Goal: Transaction & Acquisition: Purchase product/service

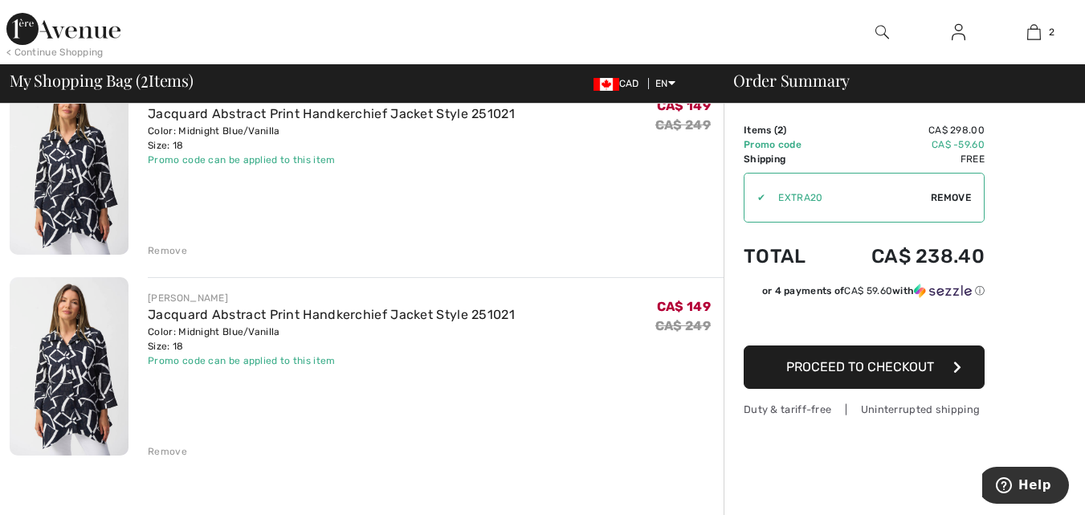
scroll to position [161, 0]
click at [163, 452] on div "Remove" at bounding box center [167, 450] width 39 height 14
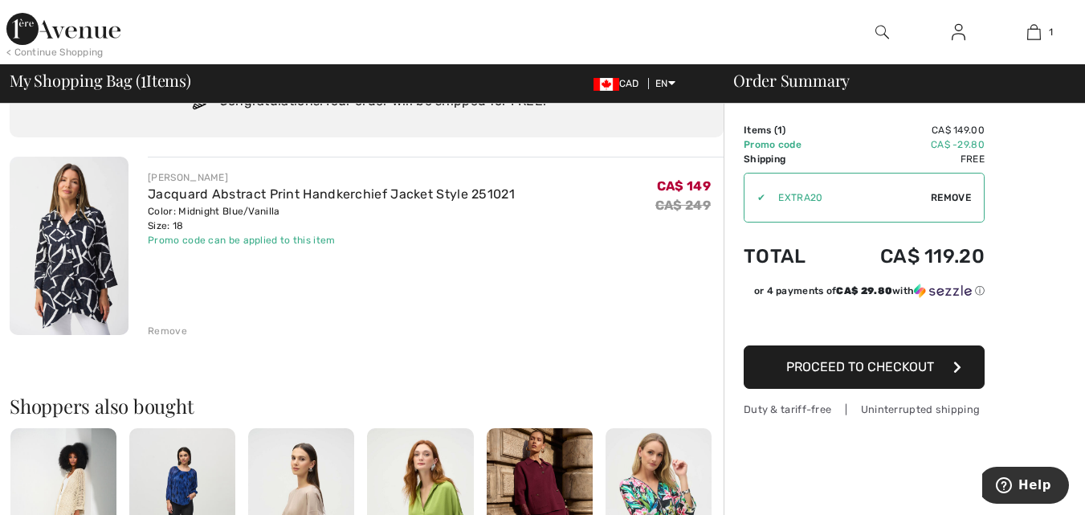
scroll to position [0, 0]
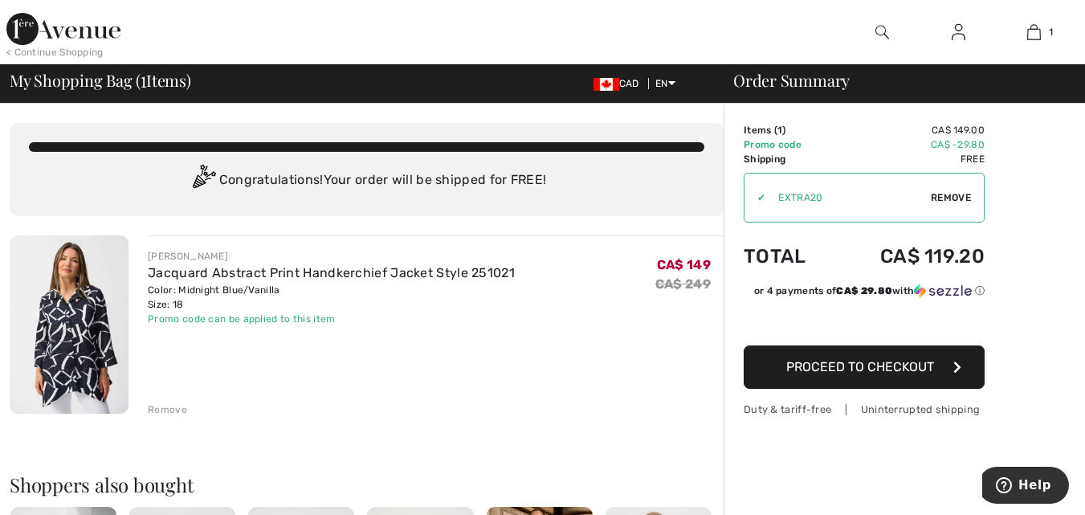
click at [868, 374] on button "Proceed to Checkout" at bounding box center [864, 366] width 241 height 43
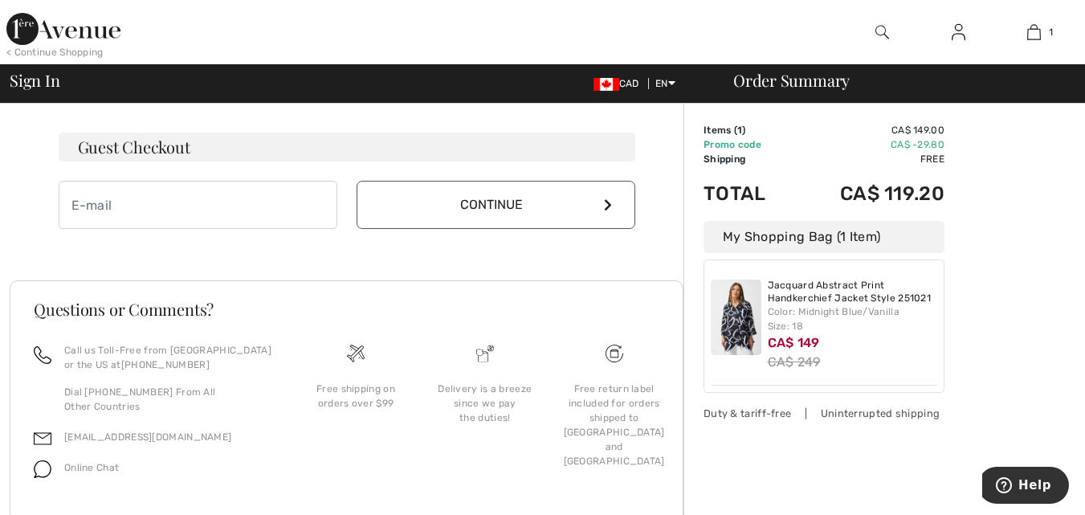
scroll to position [482, 0]
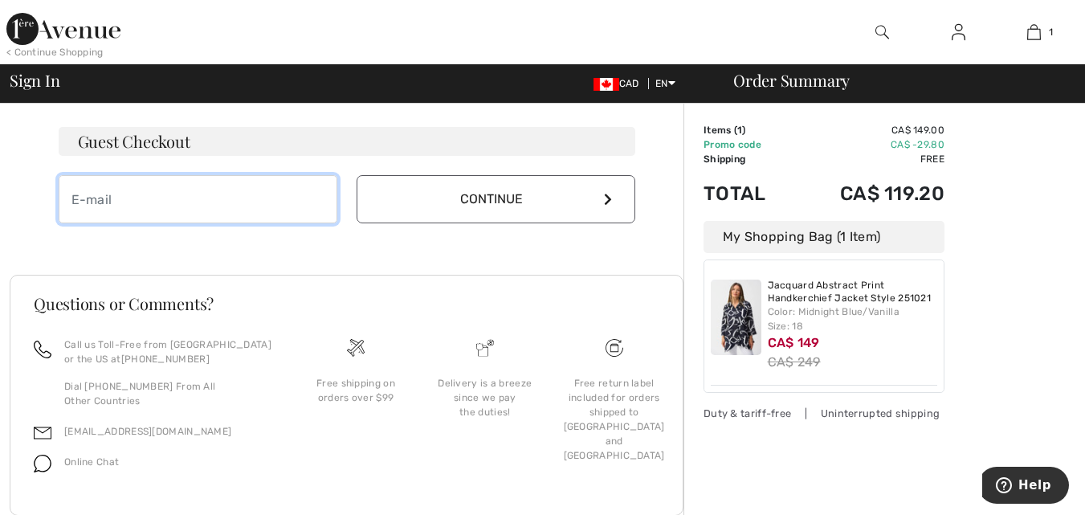
click at [161, 199] on input "email" at bounding box center [198, 199] width 279 height 48
type input "[EMAIL_ADDRESS][DOMAIN_NAME]"
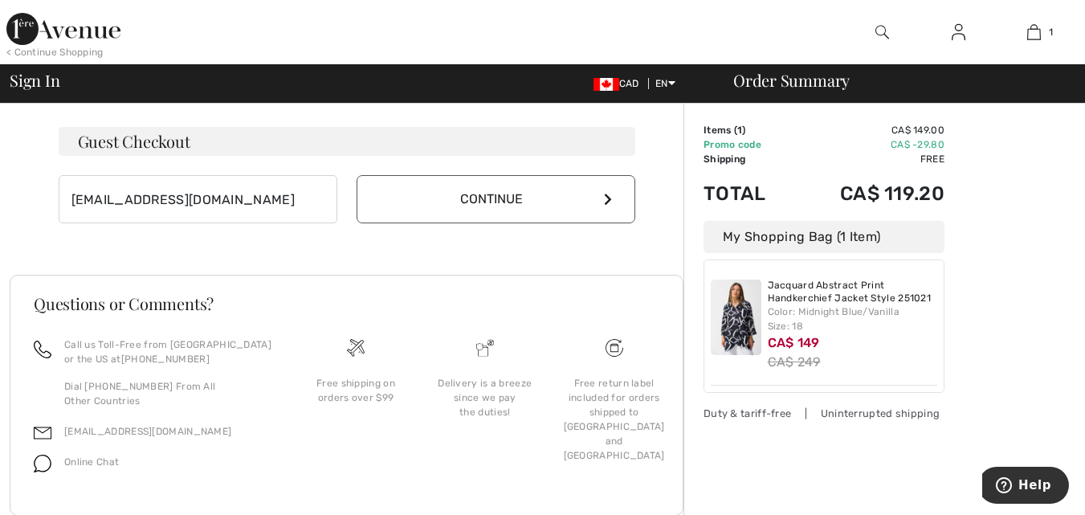
click at [574, 199] on button "Continue" at bounding box center [496, 199] width 279 height 48
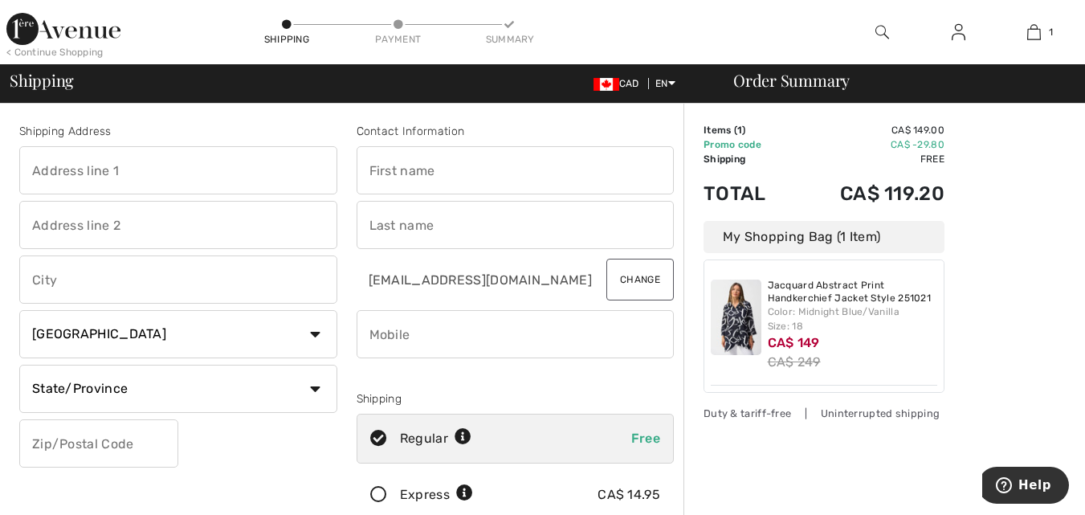
click at [95, 174] on input "text" at bounding box center [178, 170] width 318 height 48
type input "[STREET_ADDRESS][PERSON_NAME]"
type input "Tillsonburg"
select select "ON"
type input "N4G 3T4"
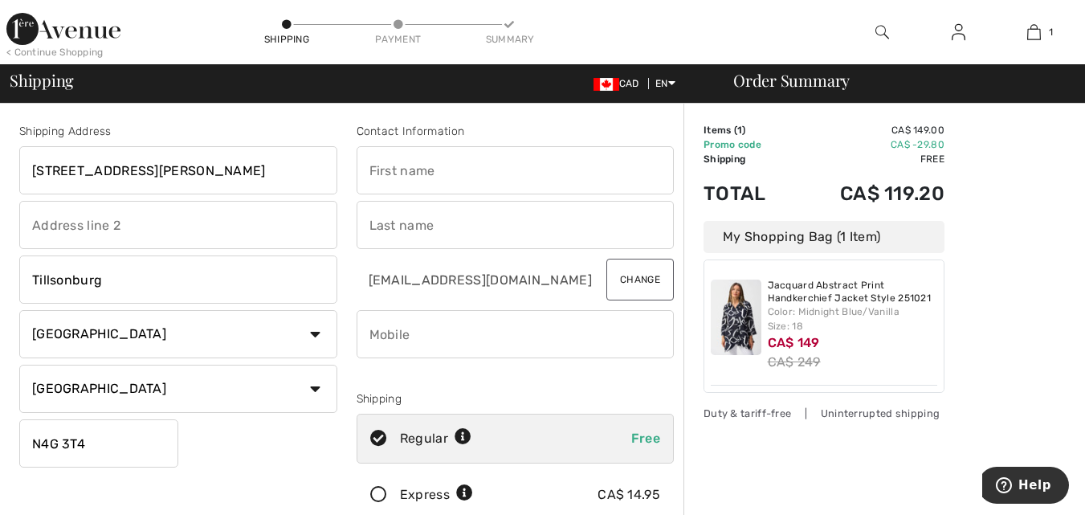
type input "[PERSON_NAME]"
type input "5199830938"
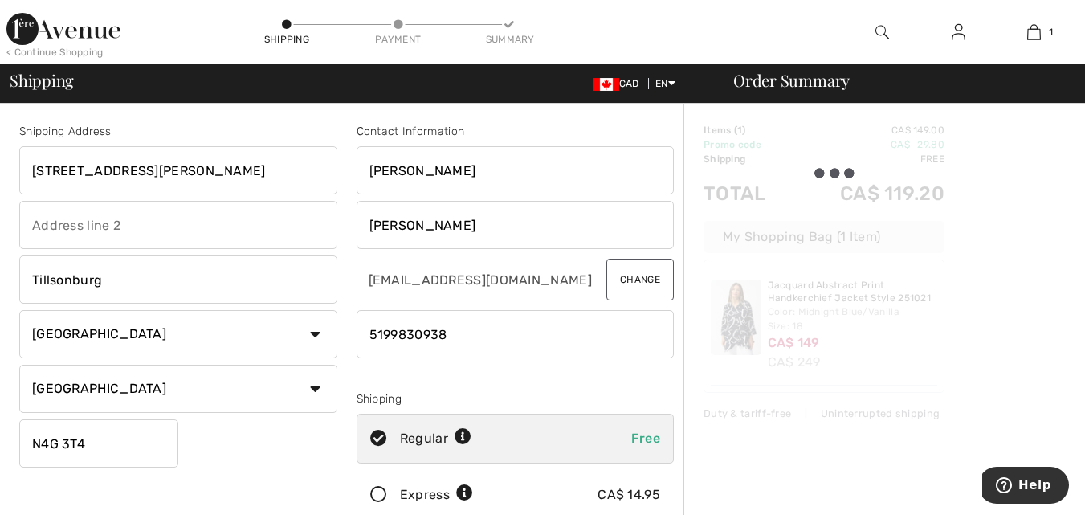
type input "N4G3T4"
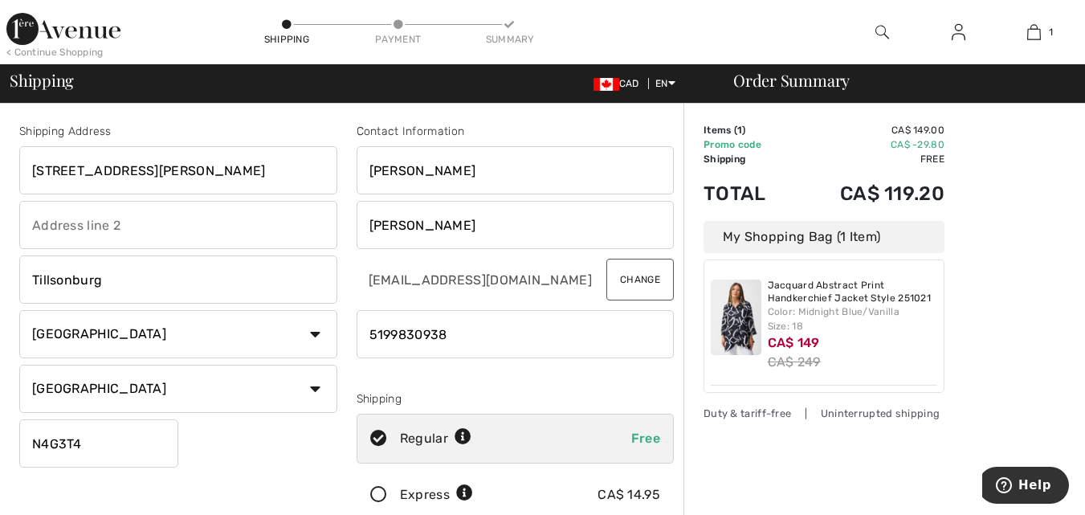
drag, startPoint x: 124, startPoint y: 173, endPoint x: 27, endPoint y: 170, distance: 97.3
click at [27, 170] on input "25 Bidwell St" at bounding box center [178, 170] width 318 height 48
type input "[STREET_ADDRESS]"
click at [107, 280] on input "Tillsonburg" at bounding box center [178, 279] width 318 height 48
type input "T"
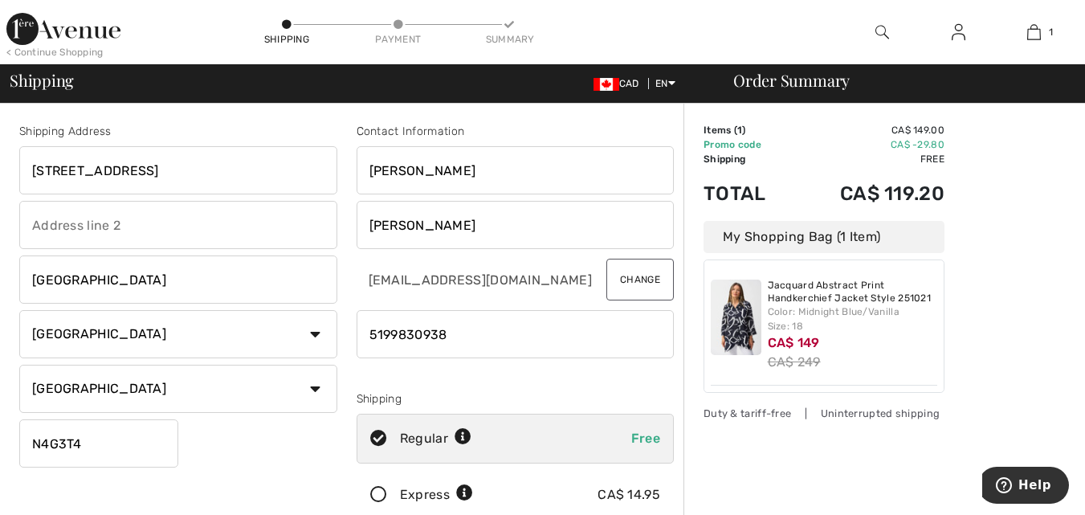
type input "[GEOGRAPHIC_DATA]"
drag, startPoint x: 85, startPoint y: 448, endPoint x: 31, endPoint y: 442, distance: 54.2
click at [31, 442] on input "N4G3T4" at bounding box center [98, 443] width 159 height 48
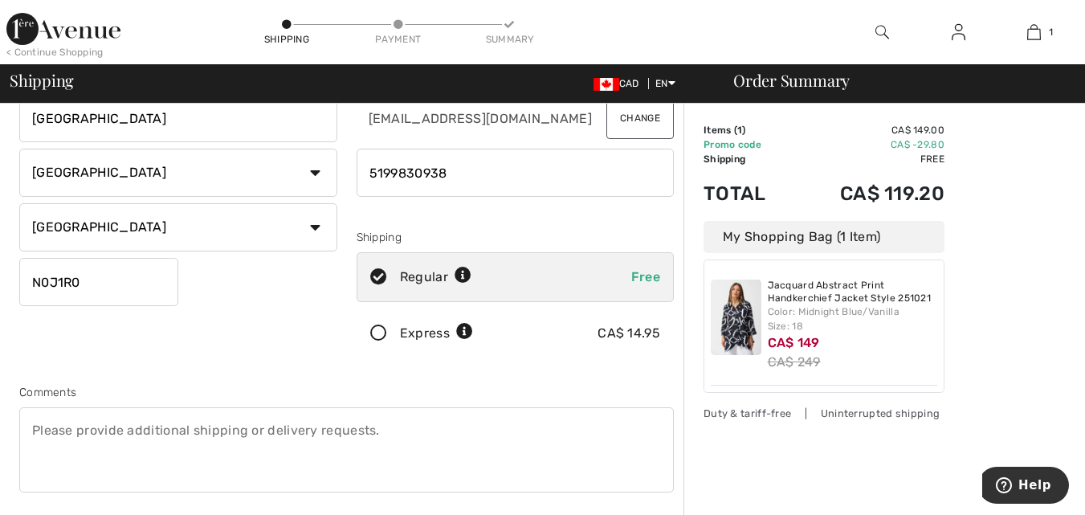
scroll to position [161, 0]
type input "N0J1R0"
click at [189, 427] on textarea at bounding box center [346, 450] width 655 height 85
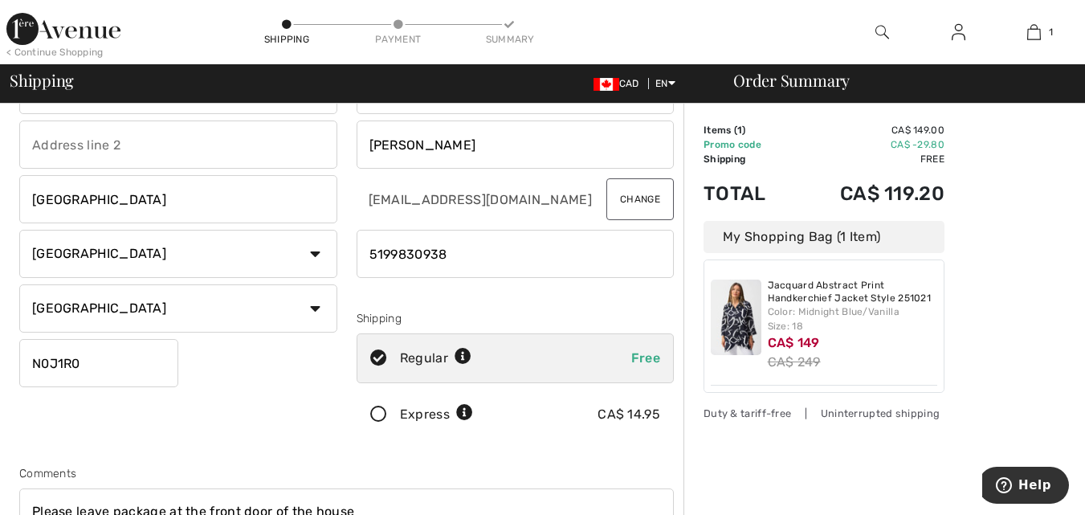
scroll to position [0, 0]
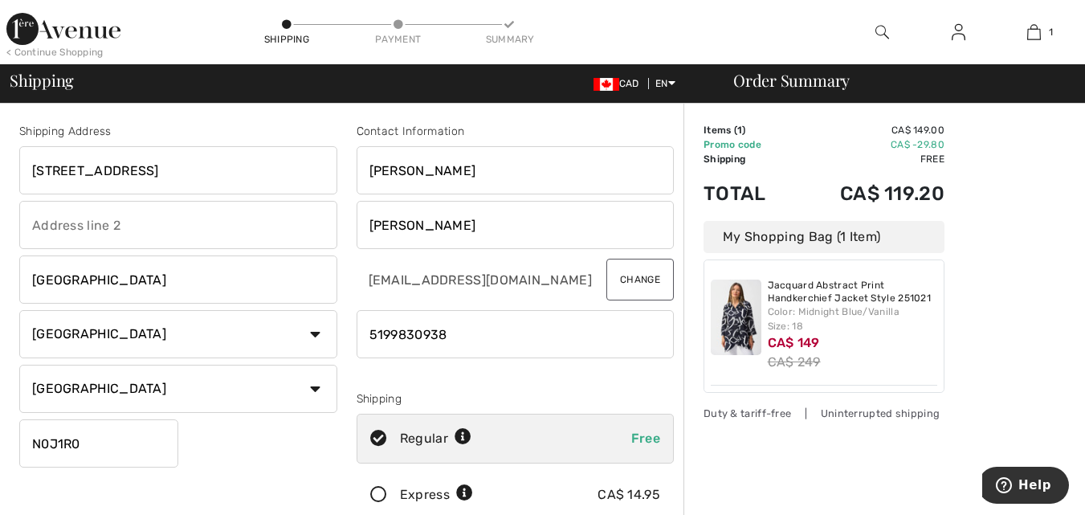
type textarea "Please leave package at the front door of the house"
click at [77, 228] on input "text" at bounding box center [178, 225] width 318 height 48
type input "RR#2"
click at [456, 171] on input "Rosemary" at bounding box center [516, 170] width 318 height 48
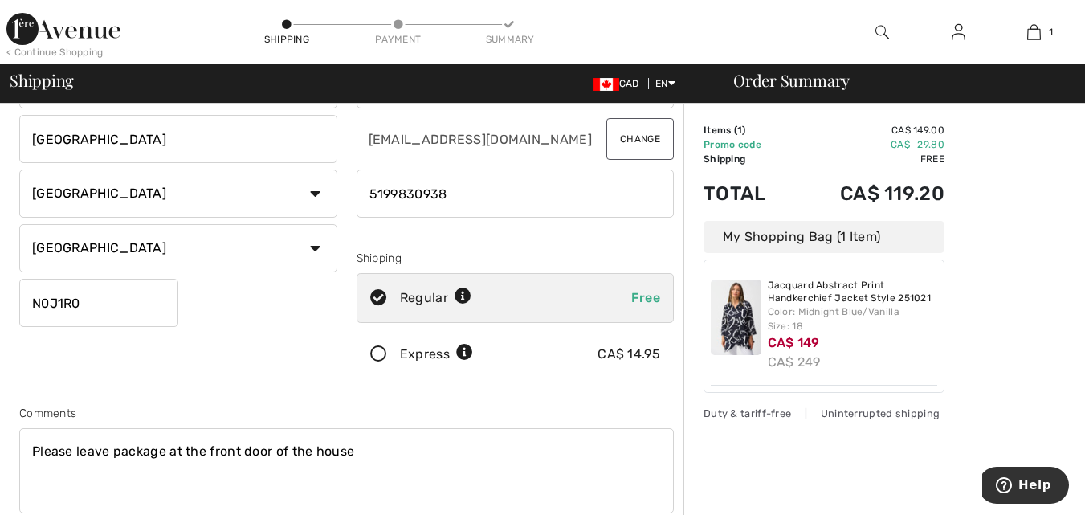
scroll to position [402, 0]
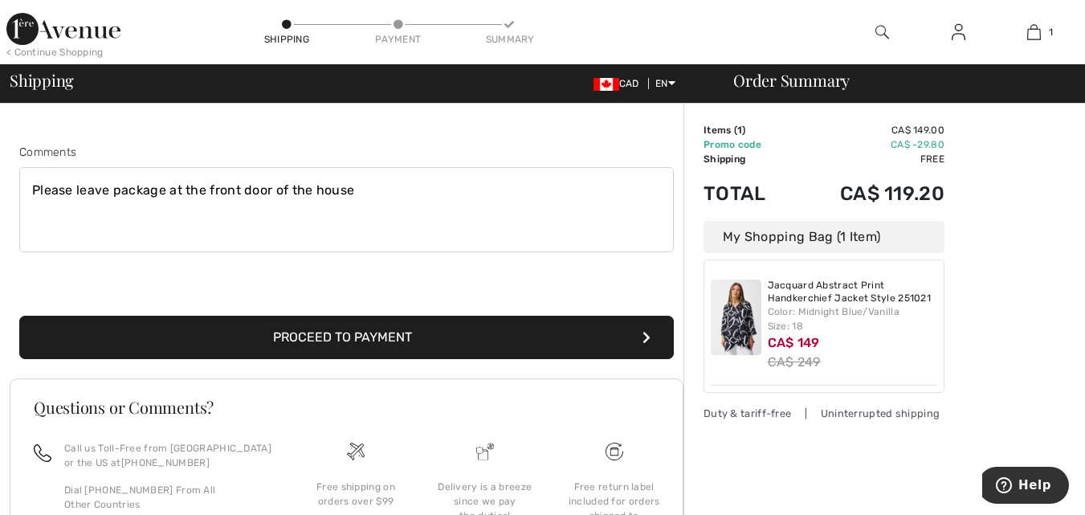
click at [348, 337] on button "Proceed to Payment" at bounding box center [346, 337] width 655 height 43
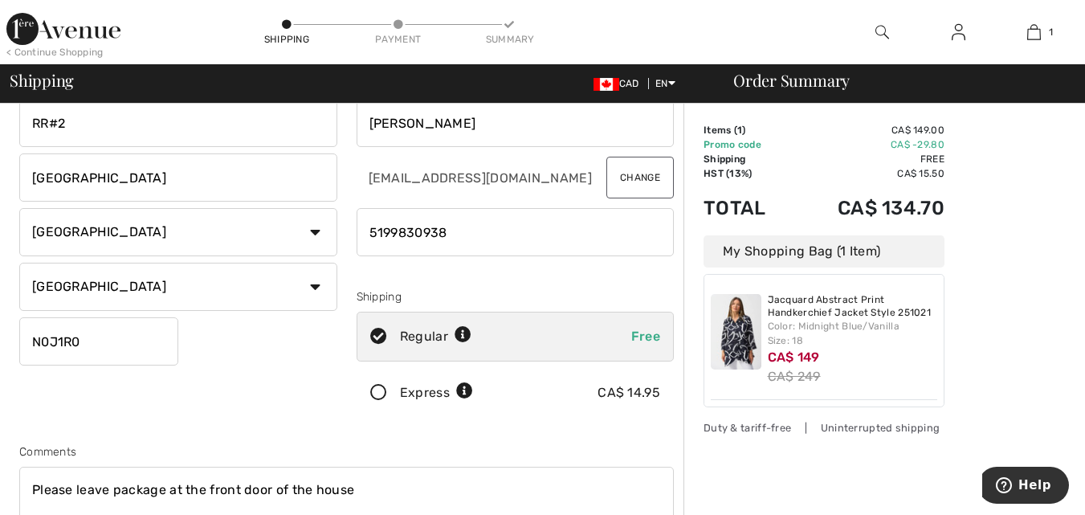
scroll to position [80, 0]
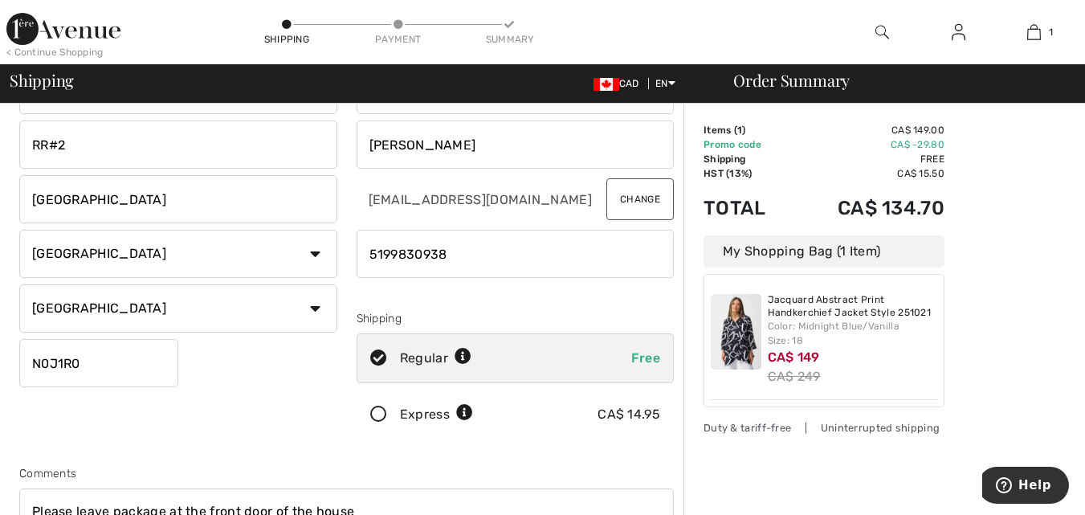
click at [375, 417] on icon at bounding box center [379, 415] width 43 height 17
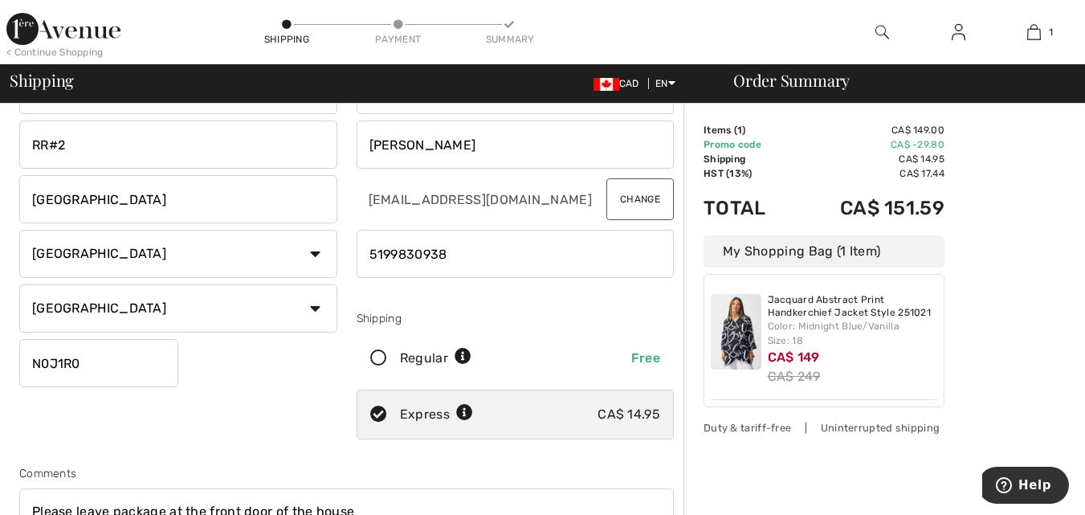
click at [382, 414] on icon at bounding box center [379, 415] width 43 height 17
click at [380, 358] on icon at bounding box center [379, 358] width 43 height 17
radio input "true"
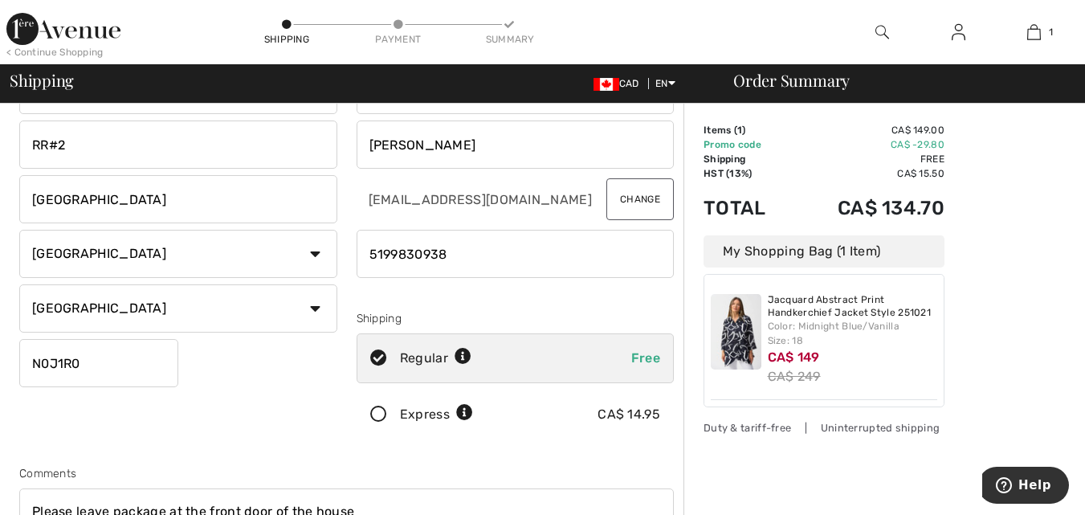
click at [47, 145] on input "RR#2" at bounding box center [178, 145] width 318 height 48
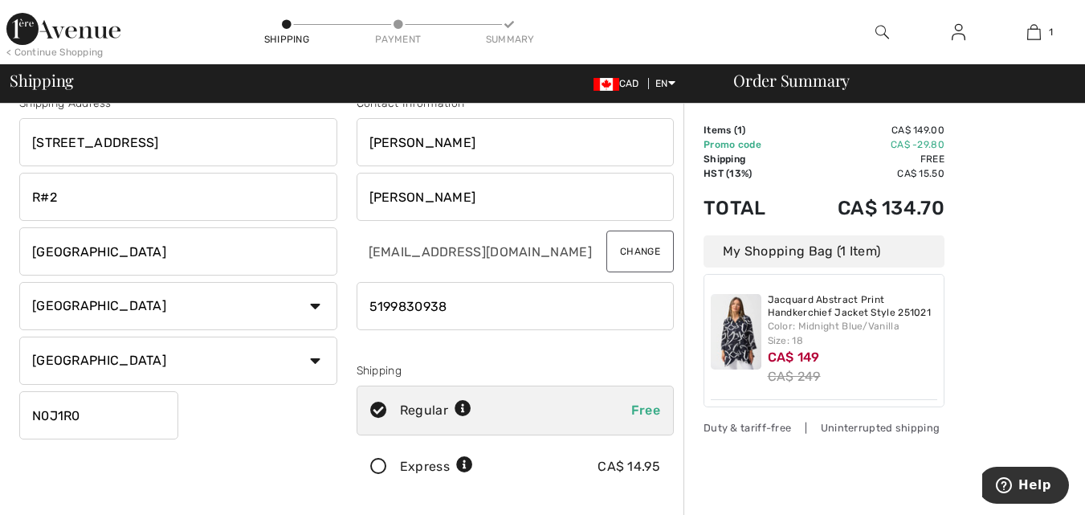
scroll to position [0, 0]
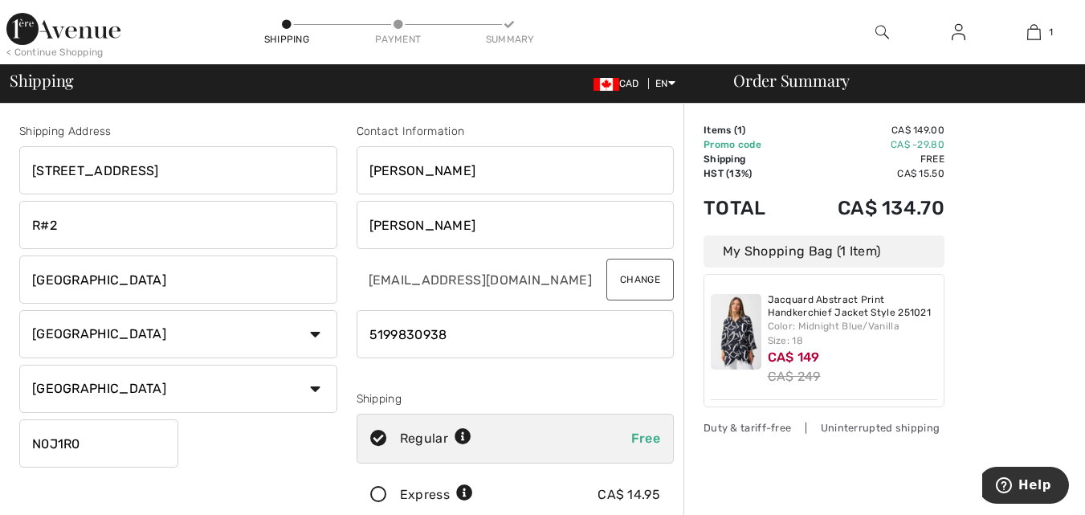
type input "RR#2"
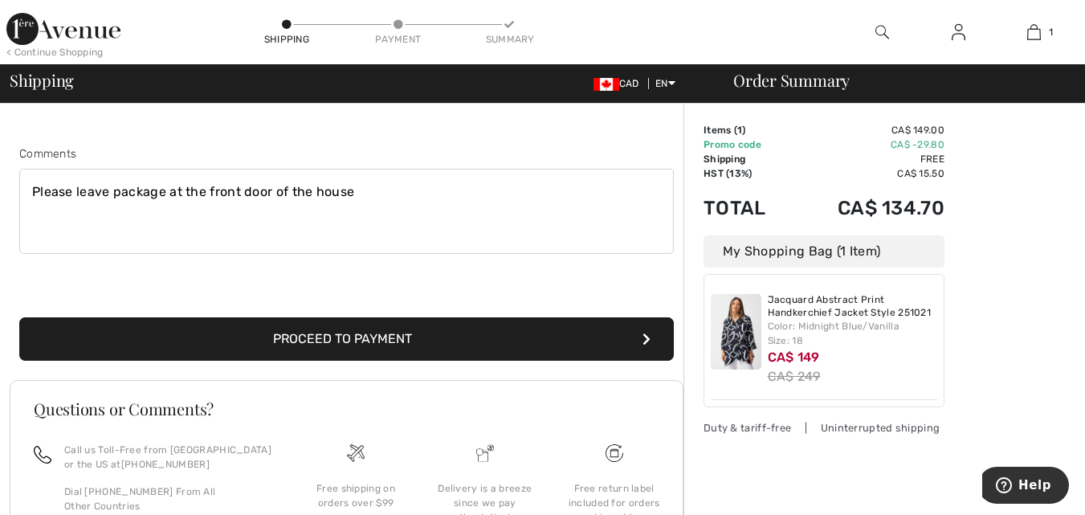
scroll to position [402, 0]
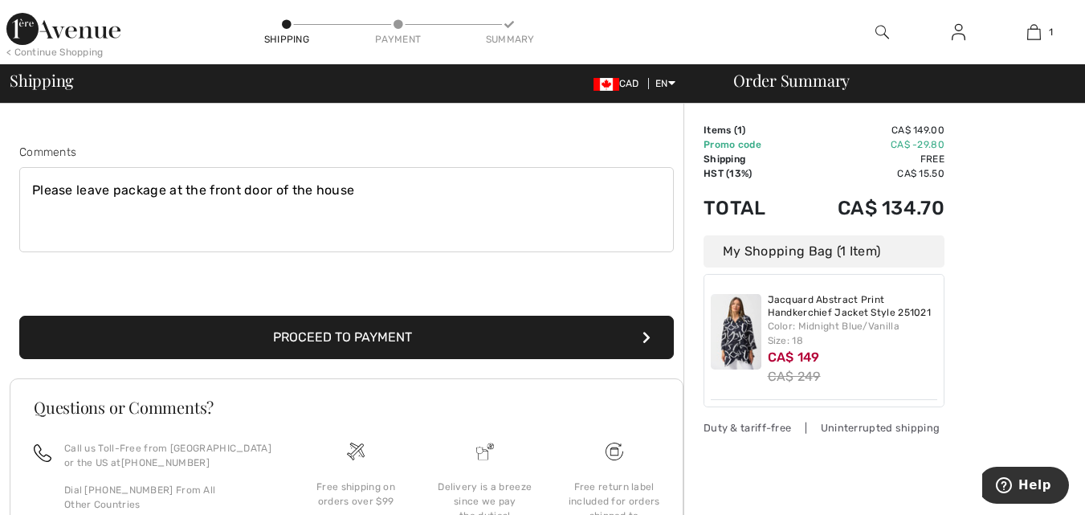
click at [372, 331] on button "Proceed to Payment" at bounding box center [346, 337] width 655 height 43
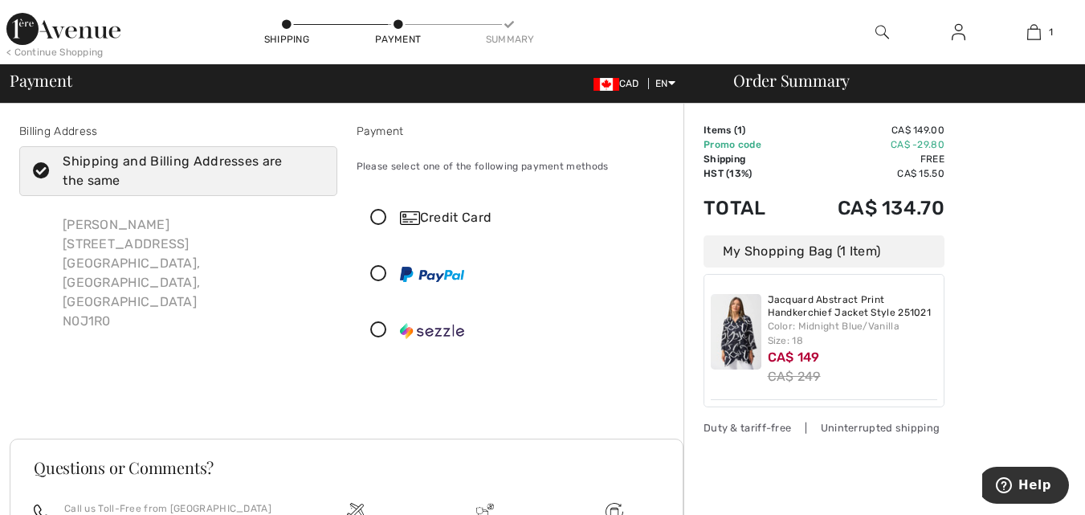
click at [382, 216] on icon at bounding box center [379, 218] width 43 height 17
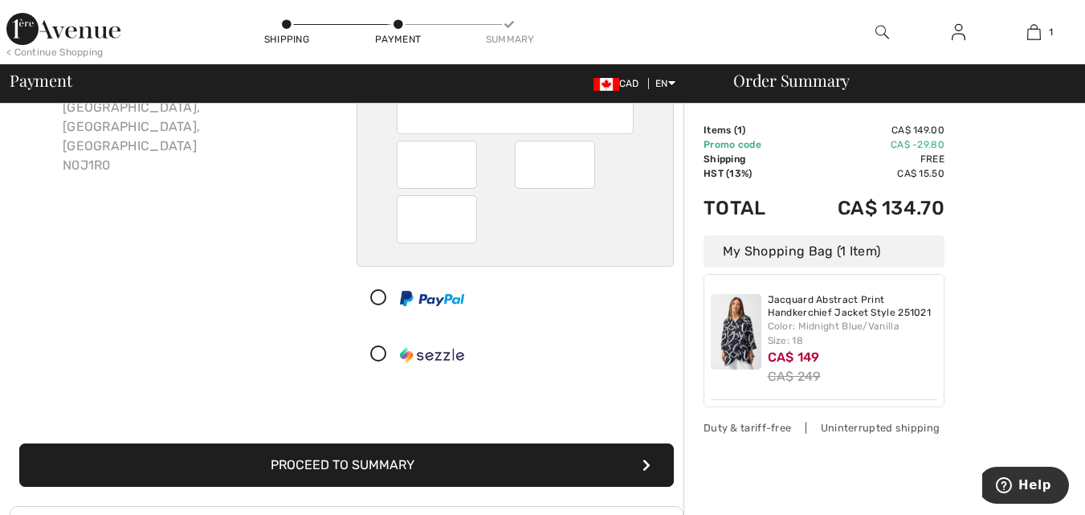
scroll to position [161, 0]
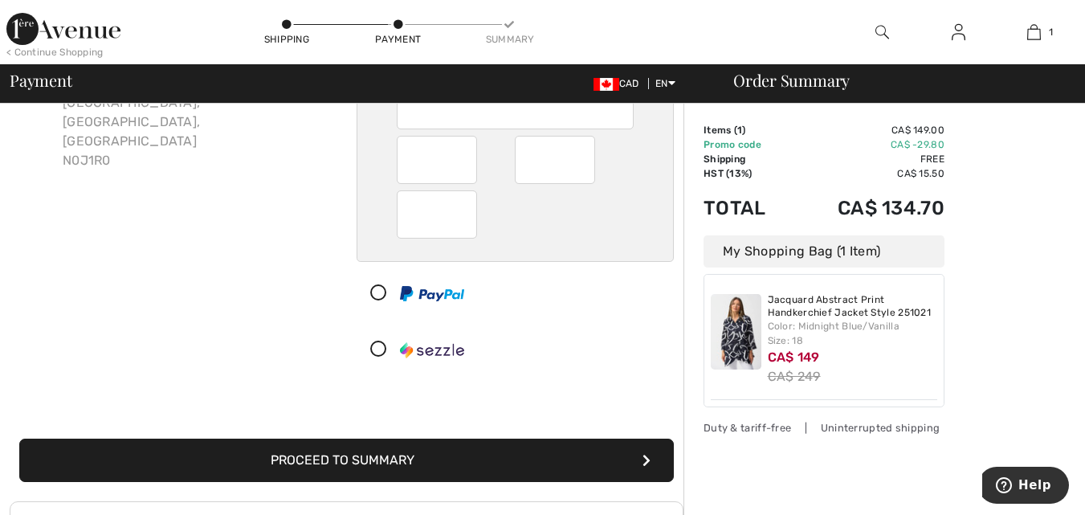
click at [385, 460] on button "Proceed to Summary" at bounding box center [346, 460] width 655 height 43
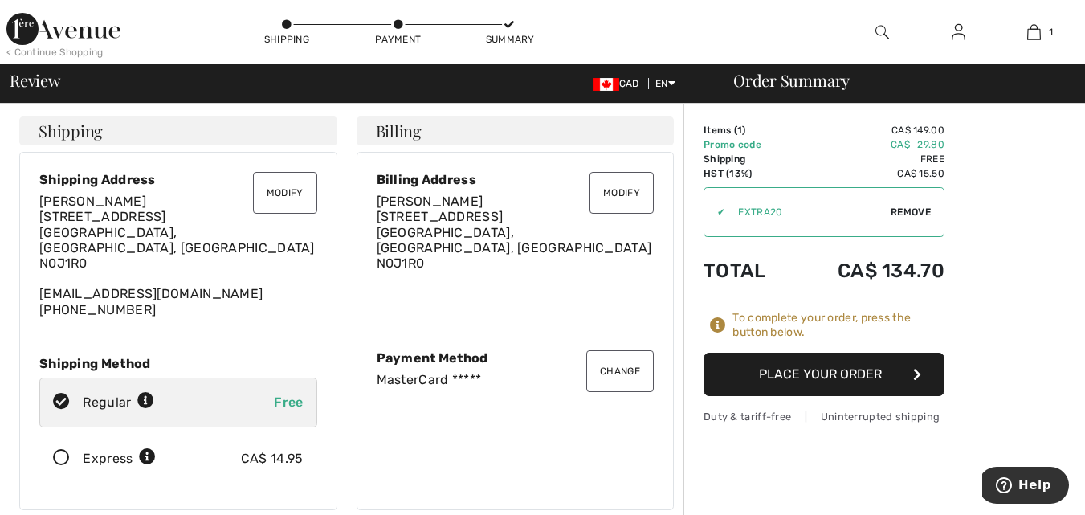
click at [825, 369] on button "Place Your Order" at bounding box center [824, 374] width 241 height 43
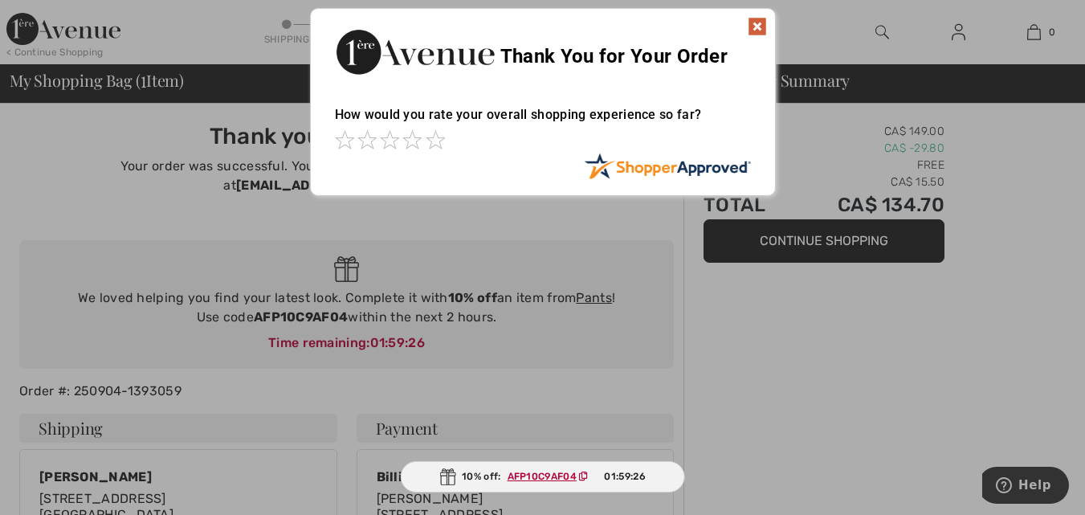
click at [761, 24] on img at bounding box center [757, 26] width 19 height 19
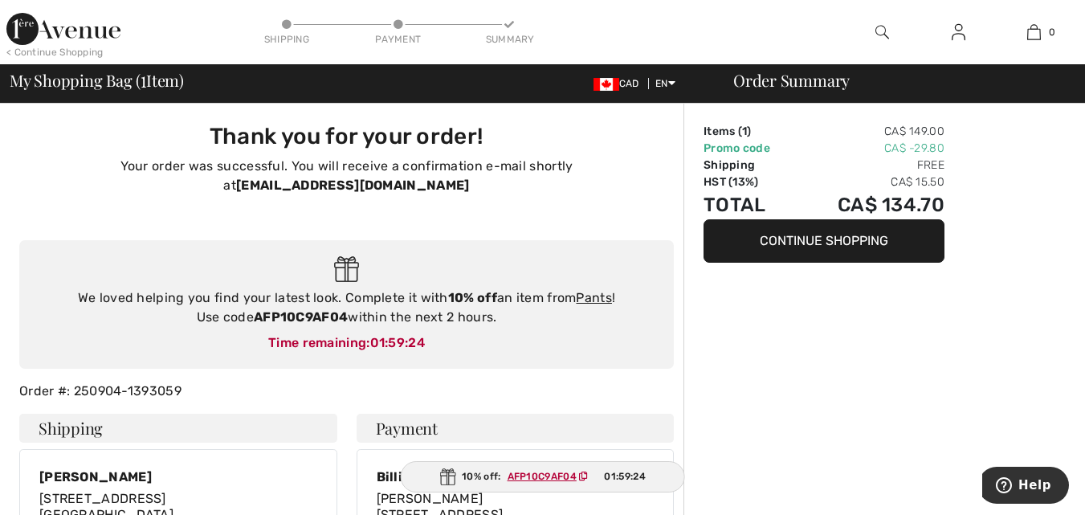
click at [562, 476] on ins "AFP10C9AF04" at bounding box center [542, 476] width 69 height 11
drag, startPoint x: 348, startPoint y: 316, endPoint x: 256, endPoint y: 317, distance: 91.6
click at [256, 317] on strong "AFP10C9AF04" at bounding box center [301, 316] width 94 height 15
copy strong "AFP10C9AF04"
